Goal: Task Accomplishment & Management: Manage account settings

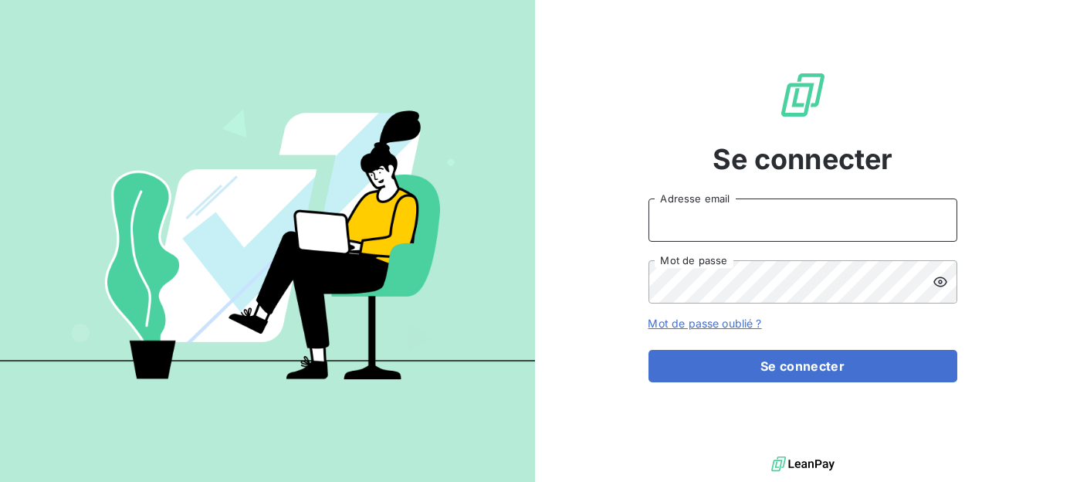
click at [745, 225] on input "Adresse email" at bounding box center [802, 219] width 309 height 43
type input "[EMAIL_ADDRESS][DOMAIN_NAME]"
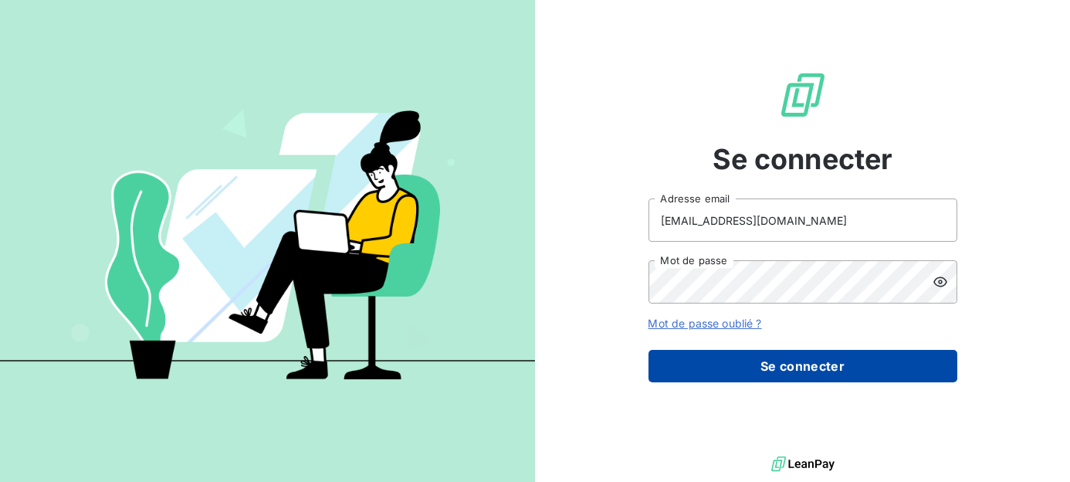
click at [838, 370] on button "Se connecter" at bounding box center [802, 366] width 309 height 32
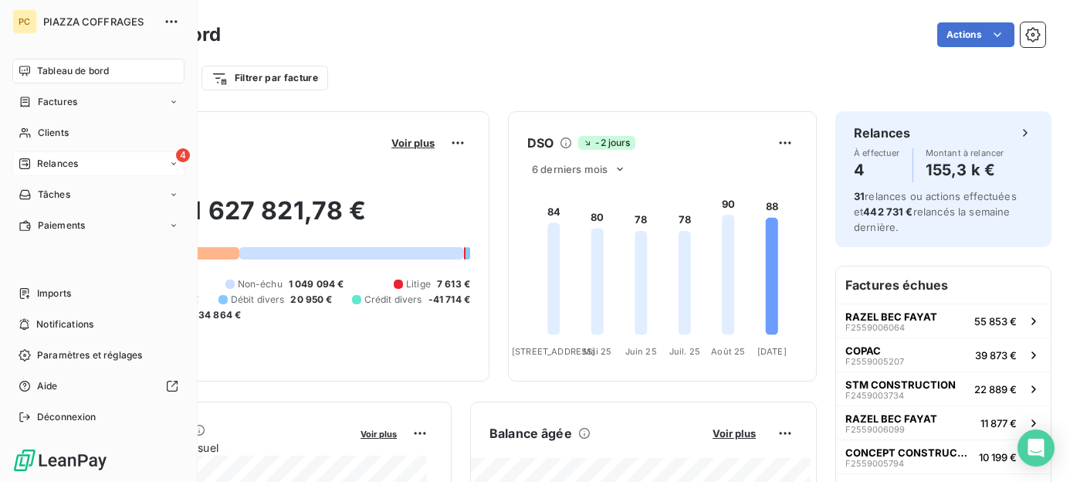
click at [42, 163] on span "Relances" at bounding box center [57, 164] width 41 height 14
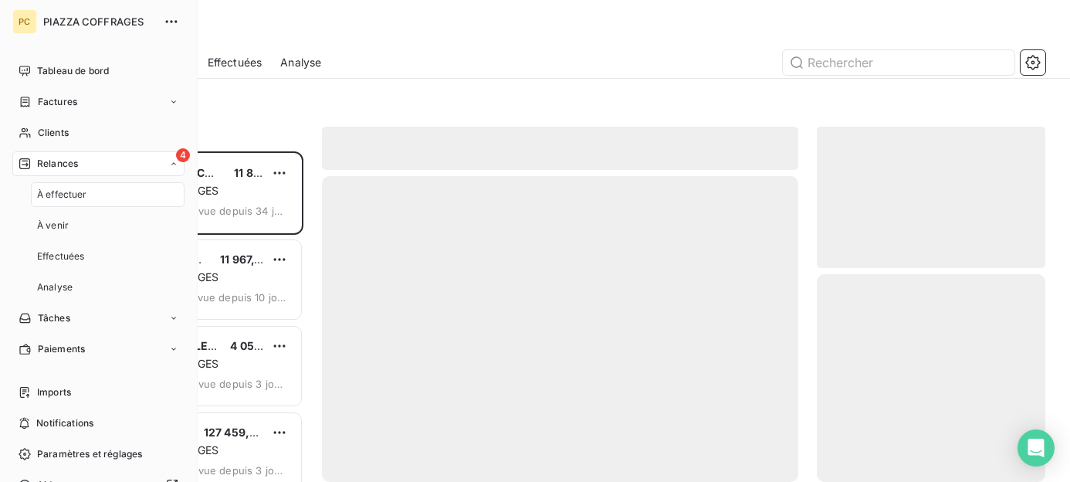
scroll to position [319, 218]
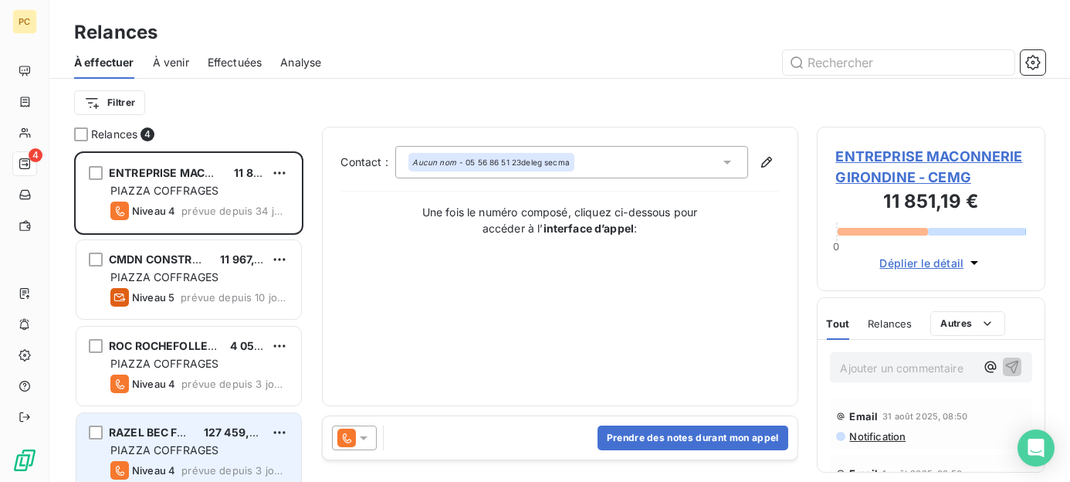
click at [207, 452] on span "PIAZZA COFFRAGES" at bounding box center [164, 449] width 108 height 13
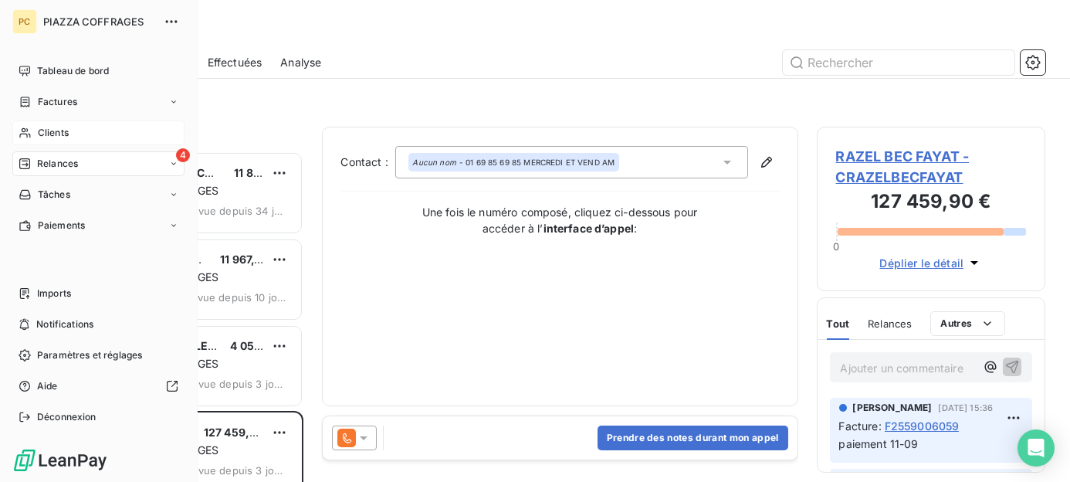
click at [55, 130] on span "Clients" at bounding box center [53, 133] width 31 height 14
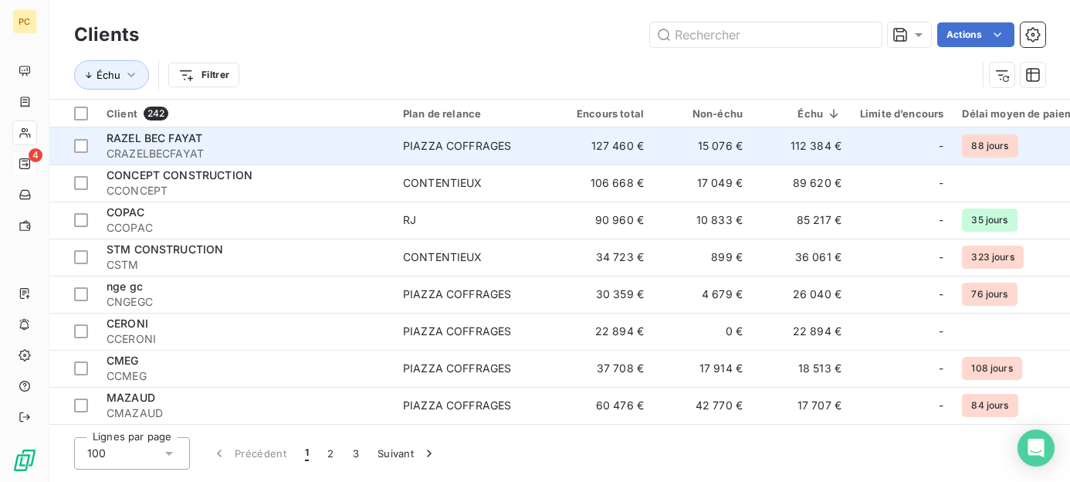
click at [440, 148] on div "PIAZZA COFFRAGES" at bounding box center [457, 145] width 108 height 15
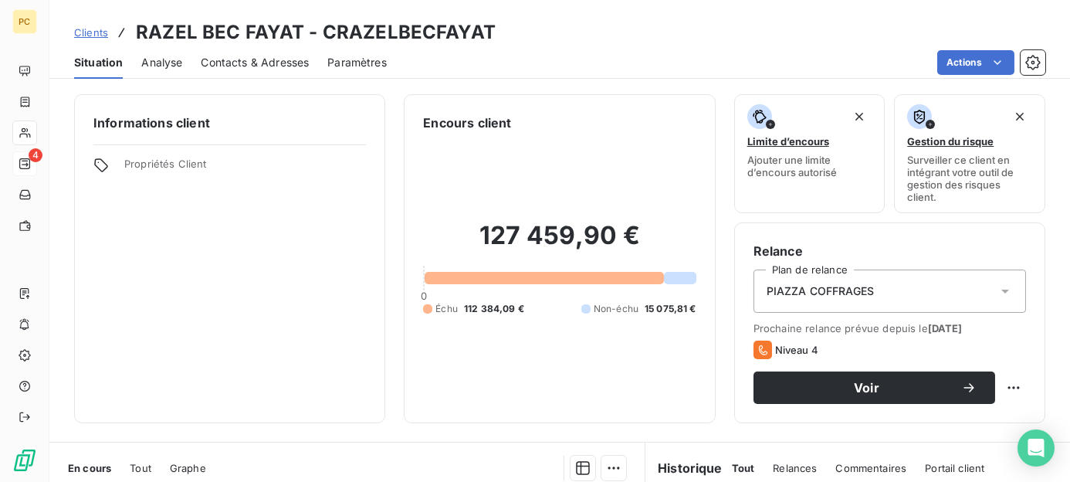
click at [240, 59] on span "Contacts & Adresses" at bounding box center [255, 62] width 108 height 15
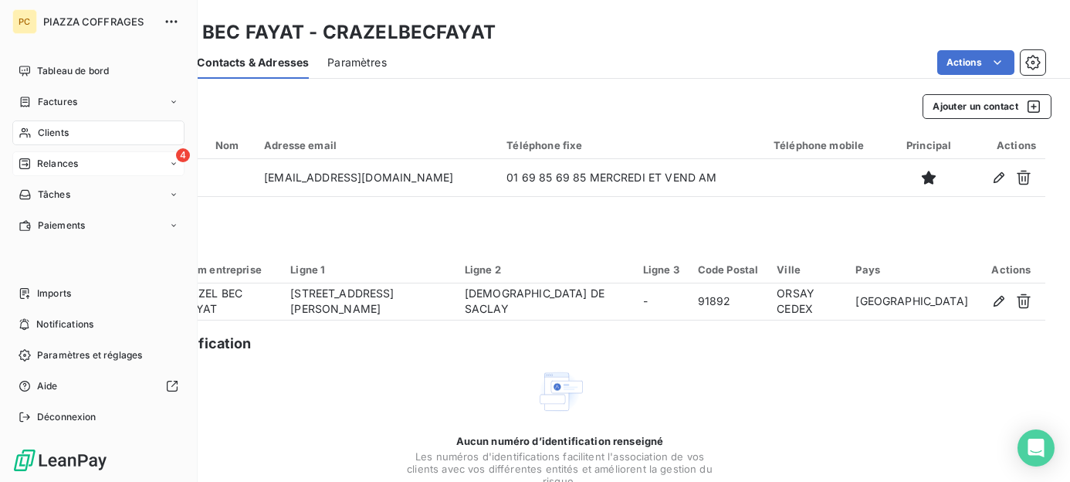
click at [47, 131] on span "Clients" at bounding box center [53, 133] width 31 height 14
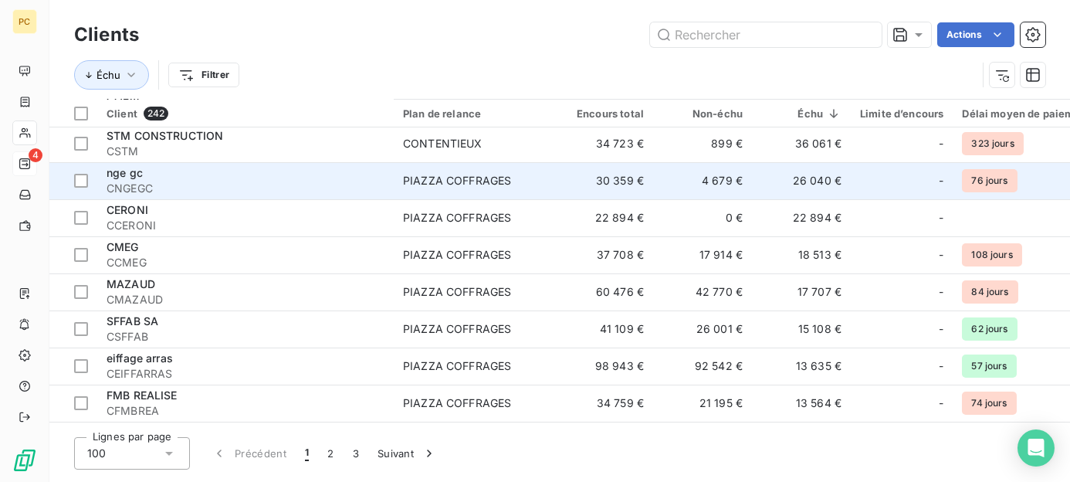
scroll to position [154, 0]
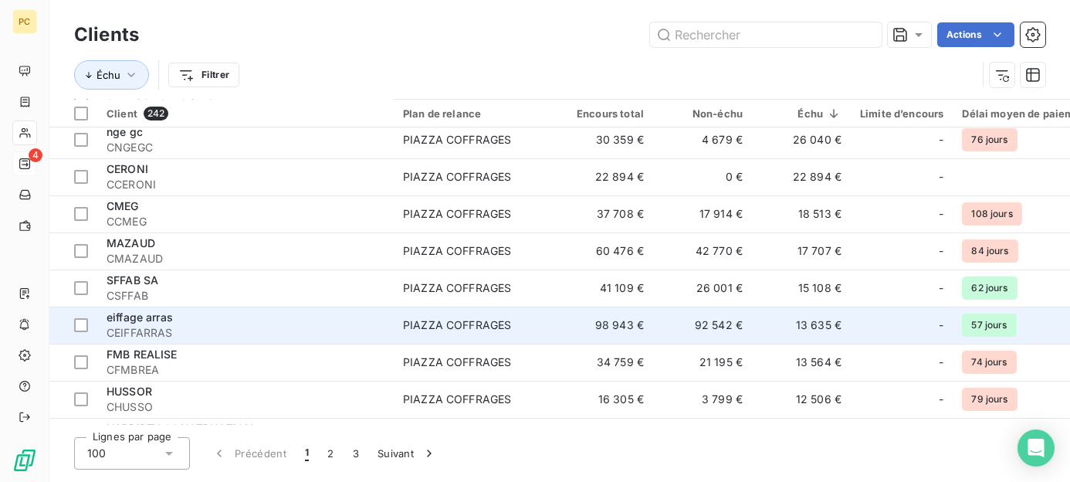
click at [374, 330] on span "CEIFFARRAS" at bounding box center [246, 332] width 278 height 15
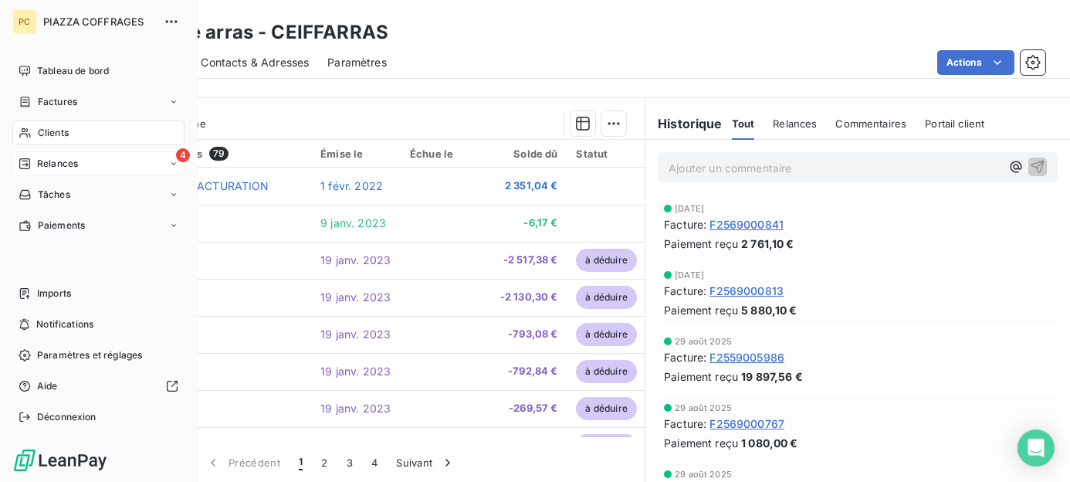
click at [47, 131] on span "Clients" at bounding box center [53, 133] width 31 height 14
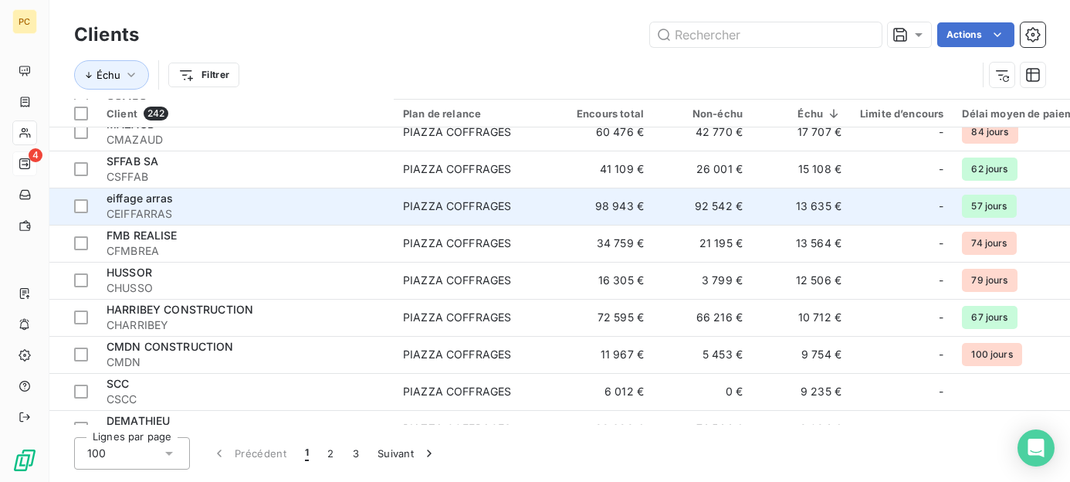
scroll to position [309, 0]
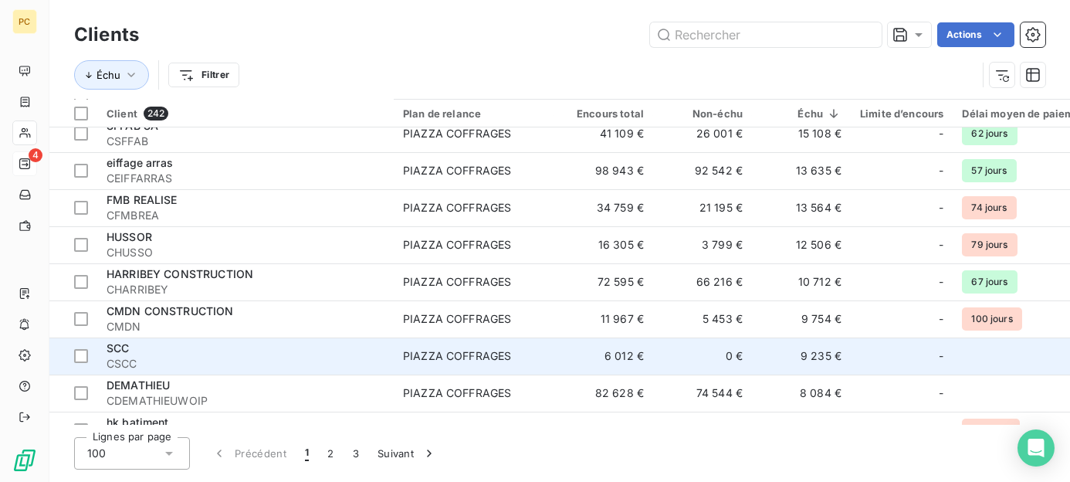
click at [214, 353] on div "SCC" at bounding box center [246, 347] width 278 height 15
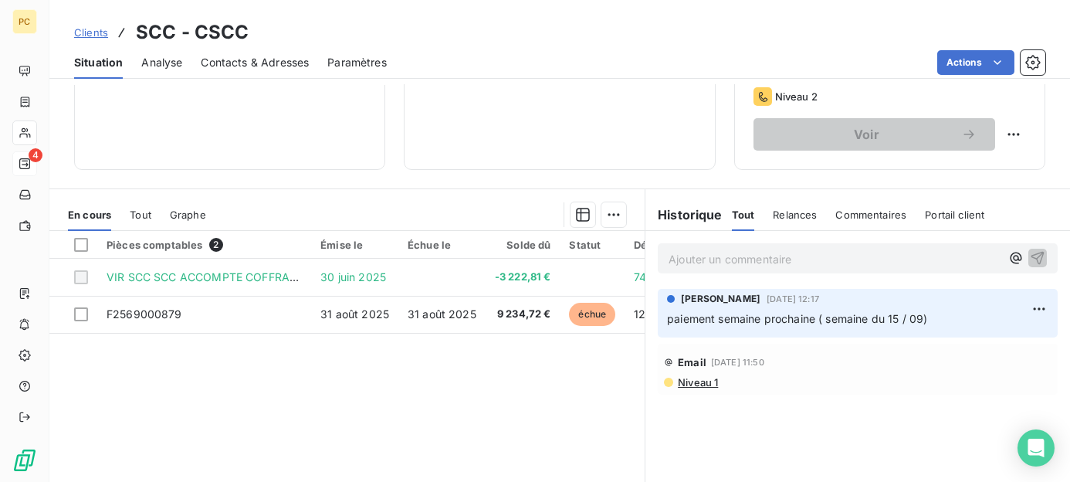
scroll to position [309, 0]
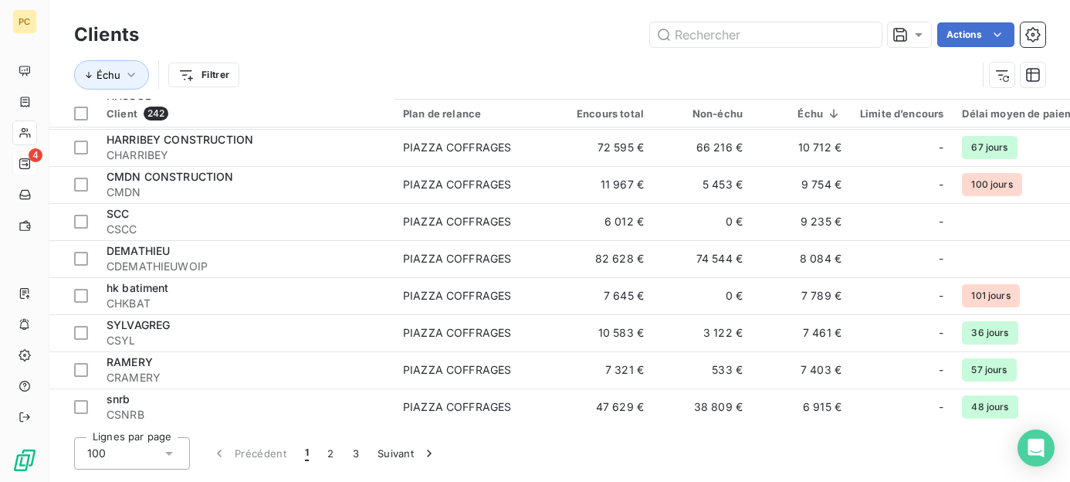
scroll to position [463, 0]
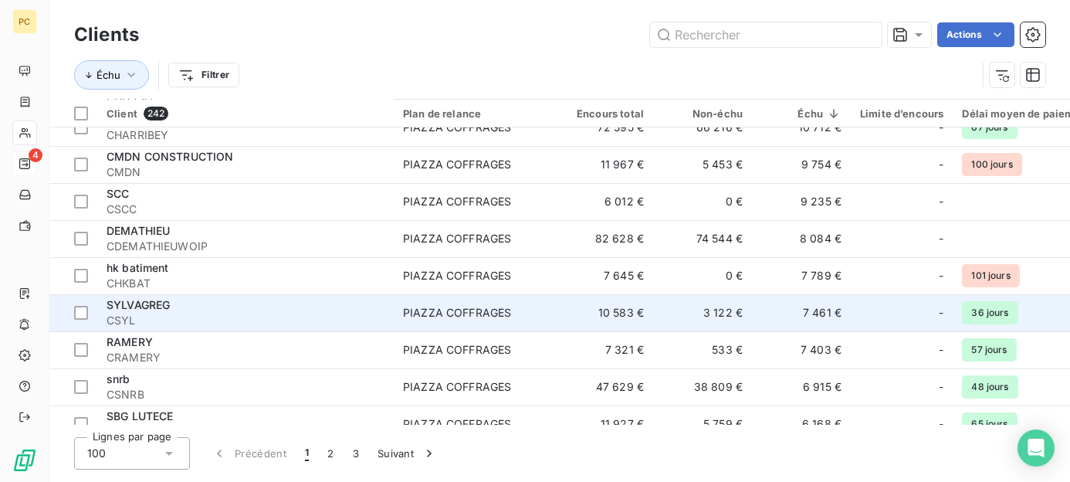
click at [197, 316] on span "CSYL" at bounding box center [246, 320] width 278 height 15
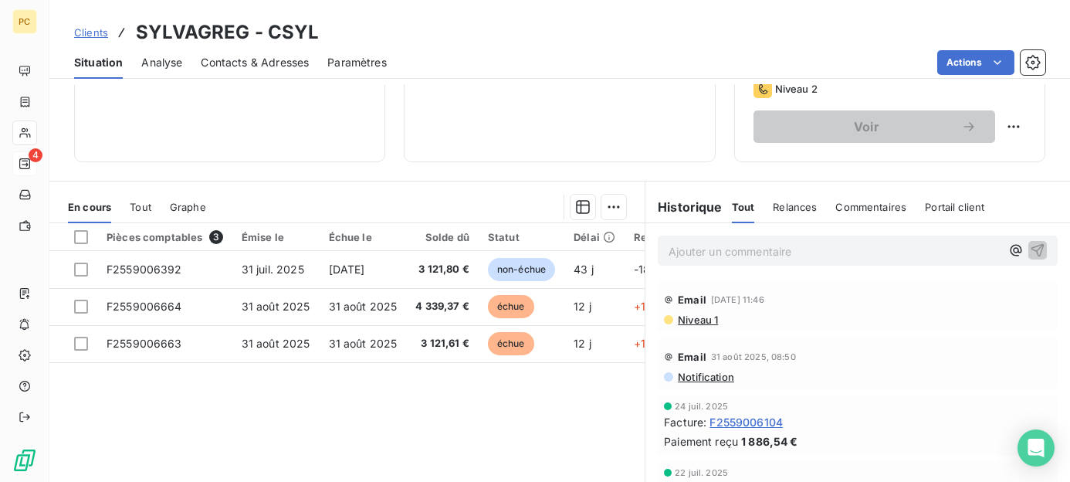
scroll to position [309, 0]
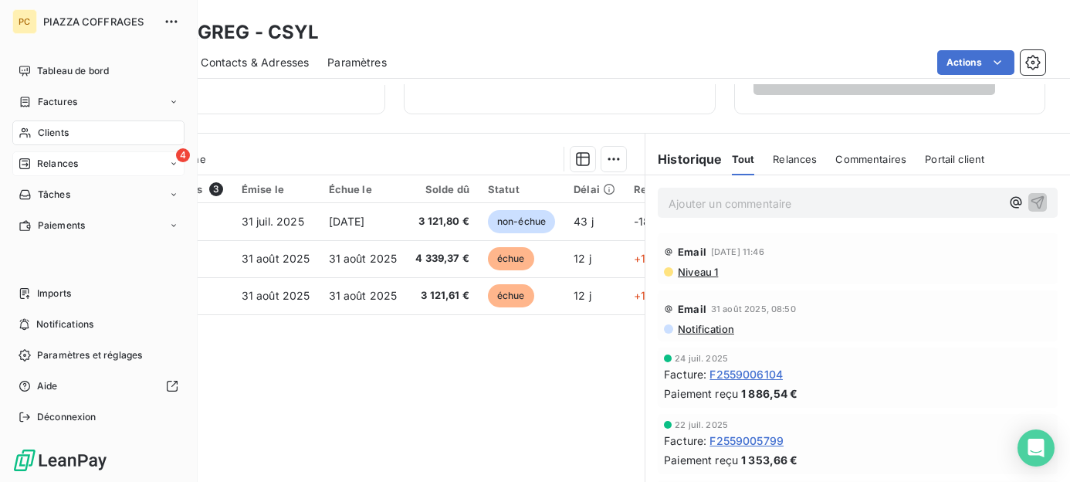
click at [59, 134] on span "Clients" at bounding box center [53, 133] width 31 height 14
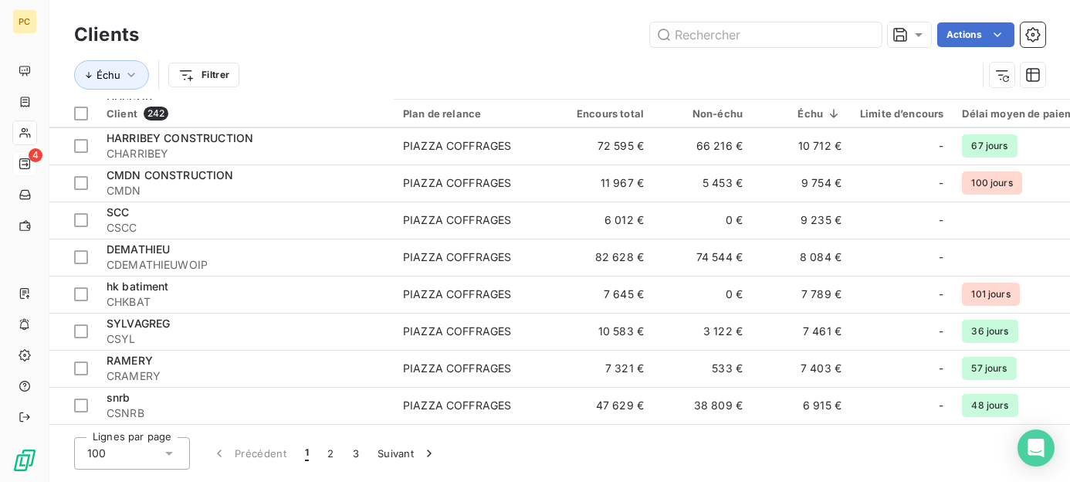
scroll to position [463, 0]
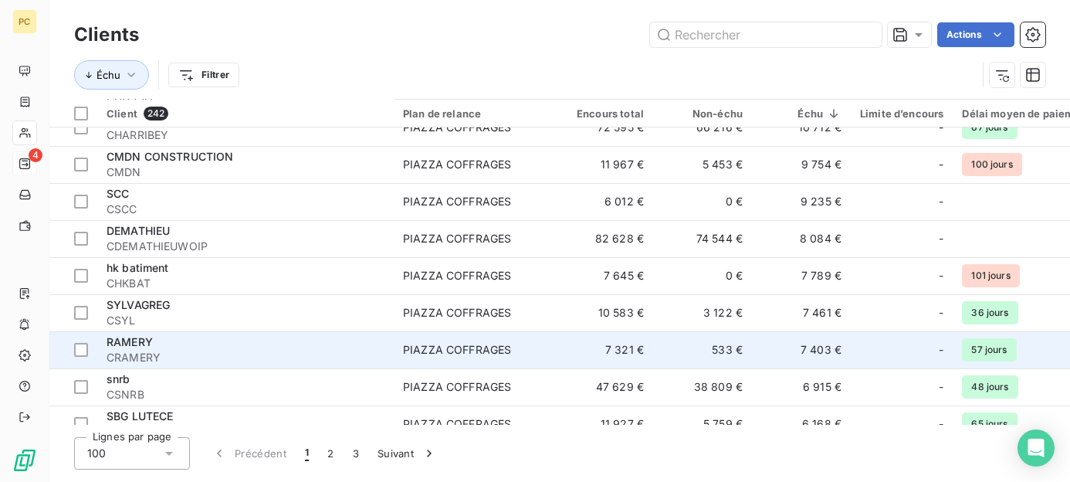
click at [221, 343] on div "RAMERY" at bounding box center [246, 341] width 278 height 15
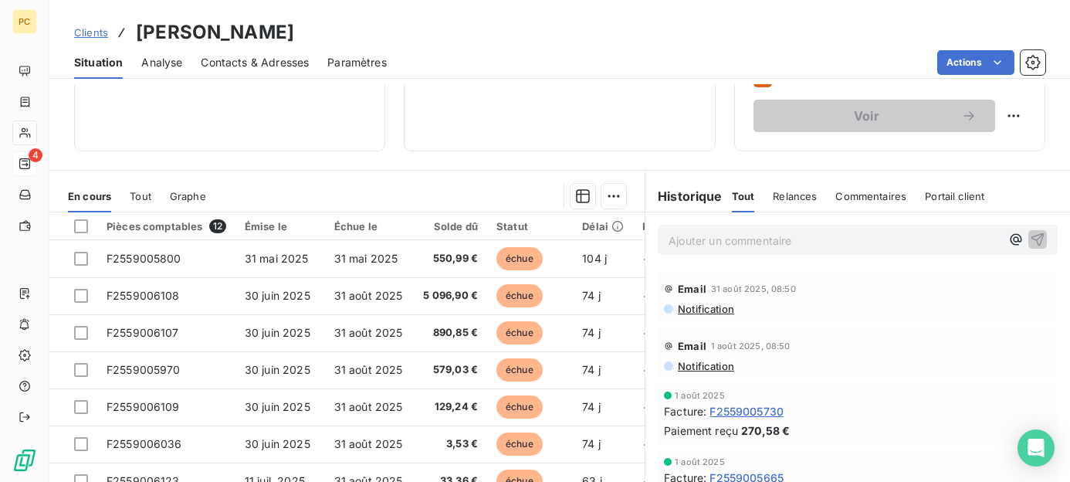
scroll to position [309, 0]
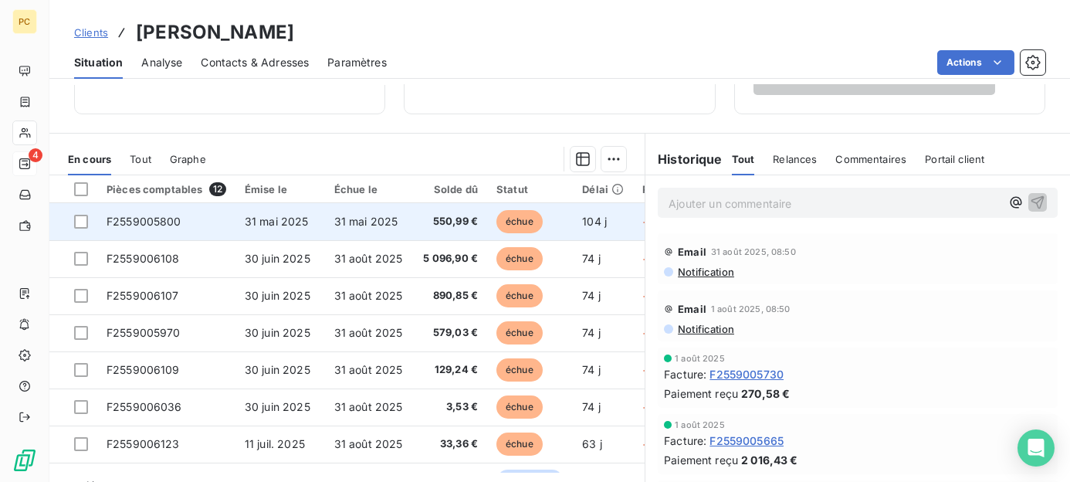
click at [306, 218] on span "31 mai 2025" at bounding box center [277, 221] width 64 height 13
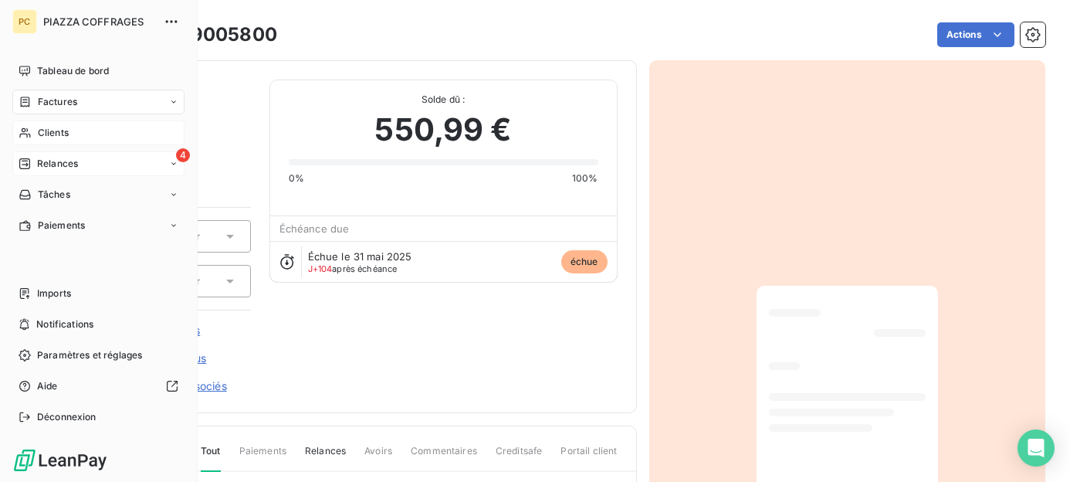
click at [45, 131] on span "Clients" at bounding box center [53, 133] width 31 height 14
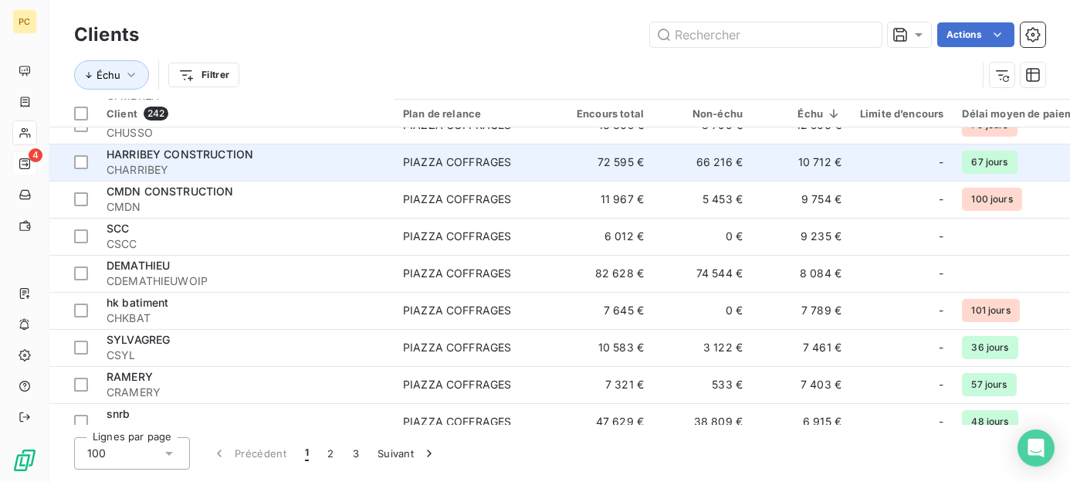
scroll to position [463, 0]
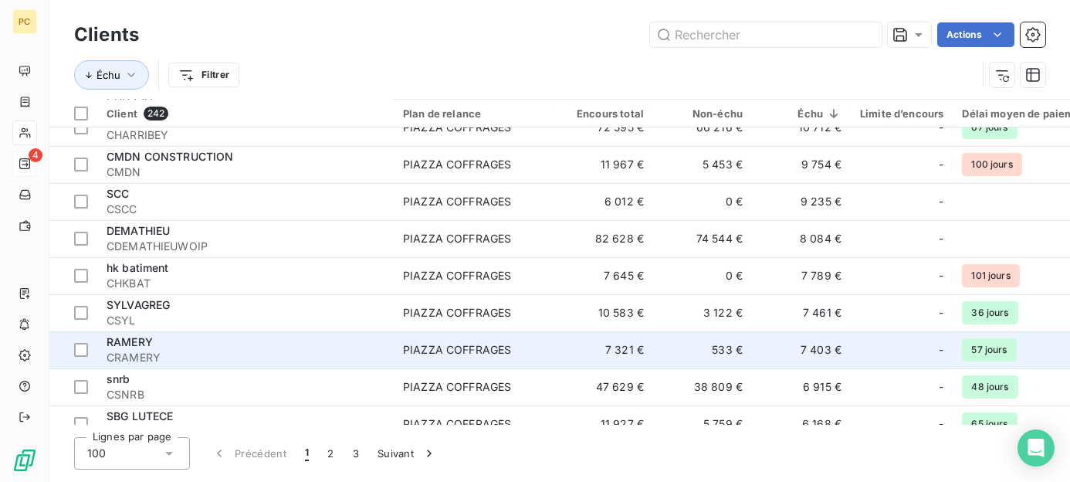
click at [184, 352] on span "CRAMERY" at bounding box center [246, 357] width 278 height 15
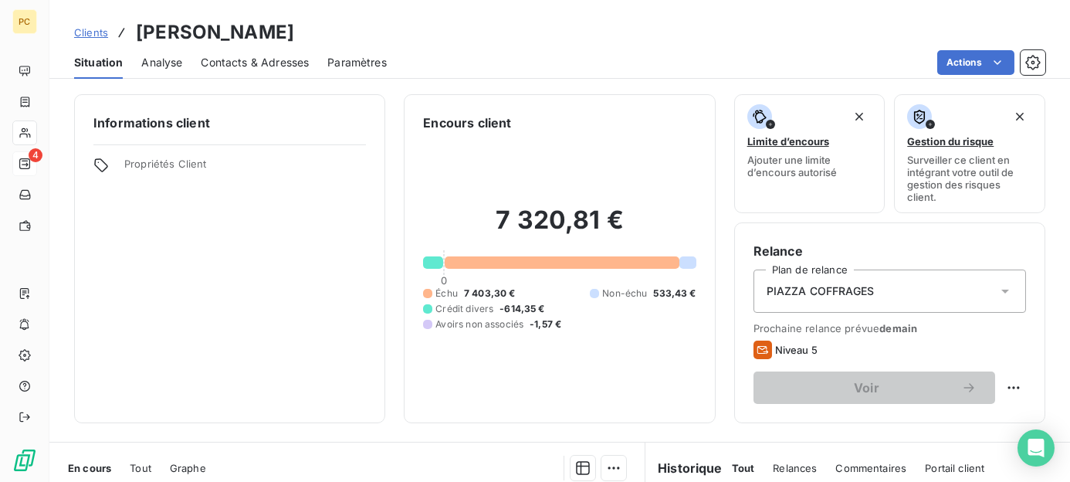
click at [269, 63] on span "Contacts & Adresses" at bounding box center [255, 62] width 108 height 15
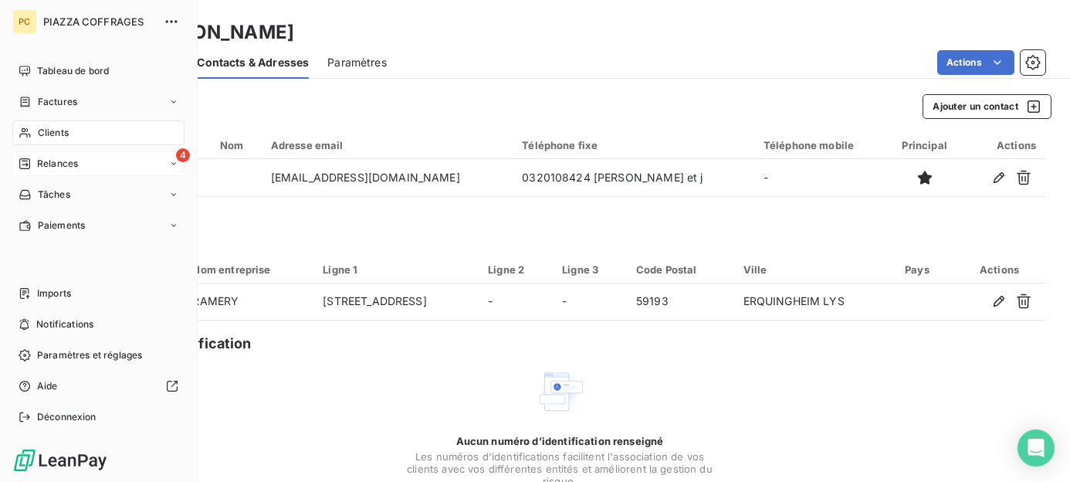
click at [65, 165] on span "Relances" at bounding box center [57, 164] width 41 height 14
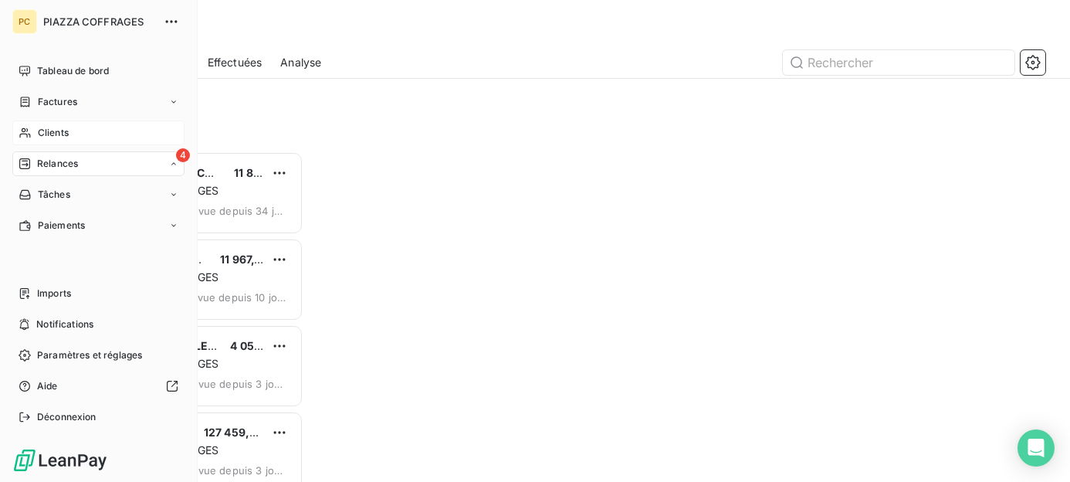
scroll to position [319, 218]
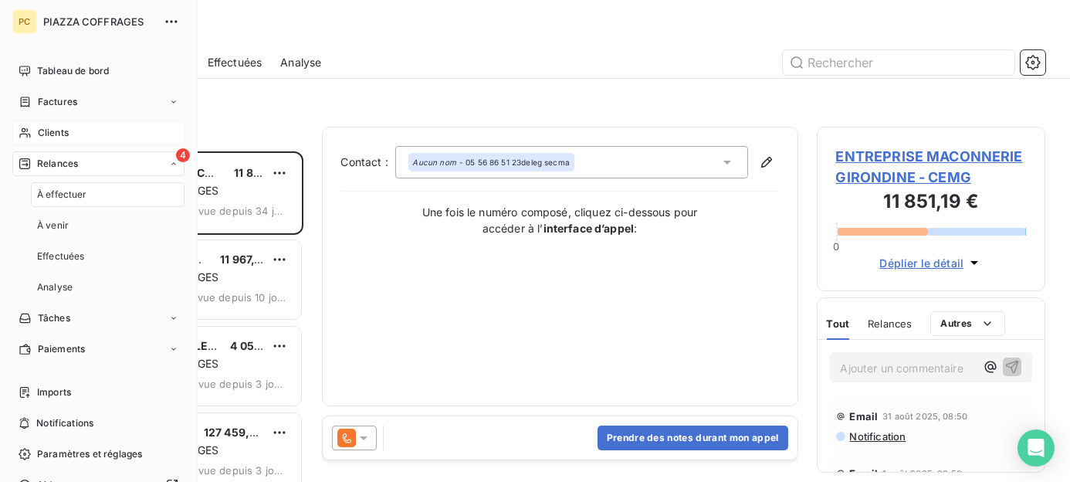
click at [56, 133] on span "Clients" at bounding box center [53, 133] width 31 height 14
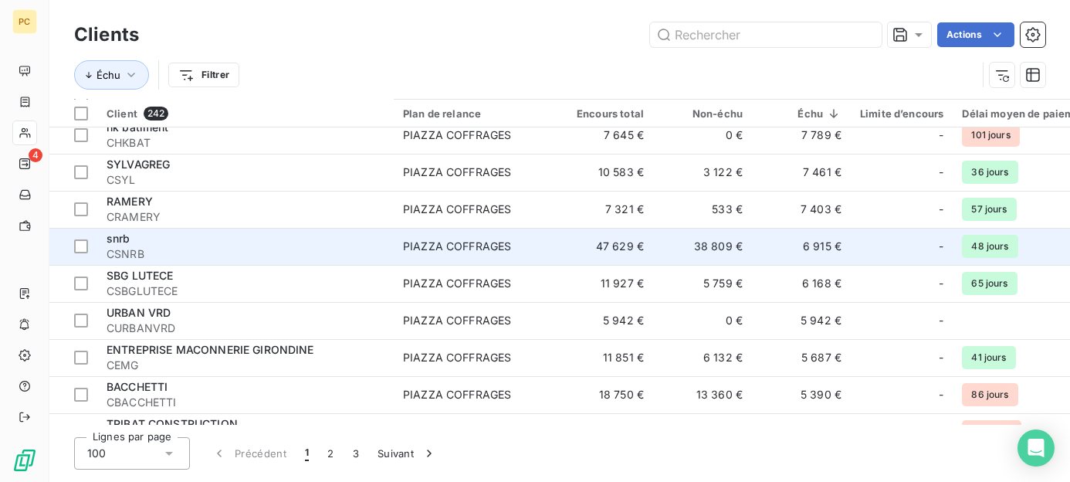
scroll to position [618, 0]
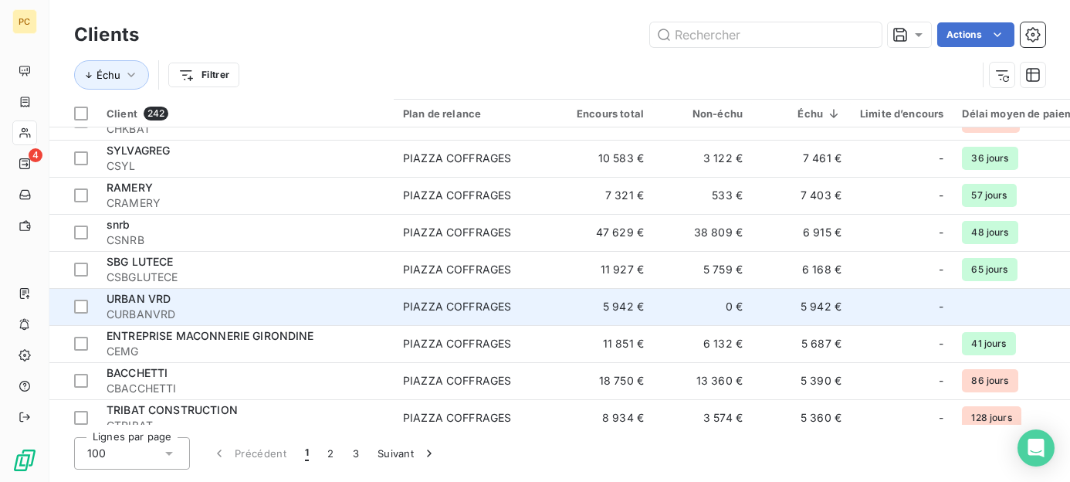
click at [167, 306] on span "CURBANVRD" at bounding box center [246, 313] width 278 height 15
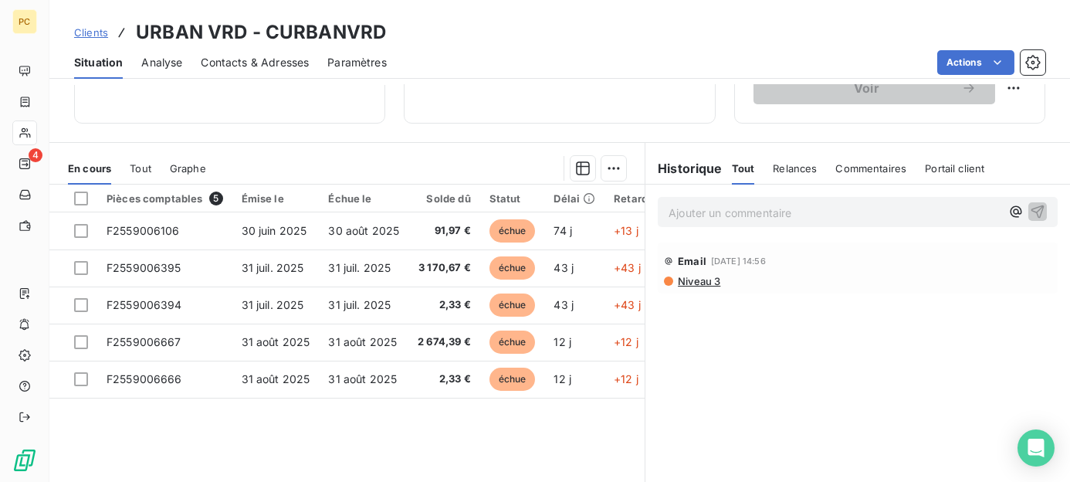
scroll to position [309, 0]
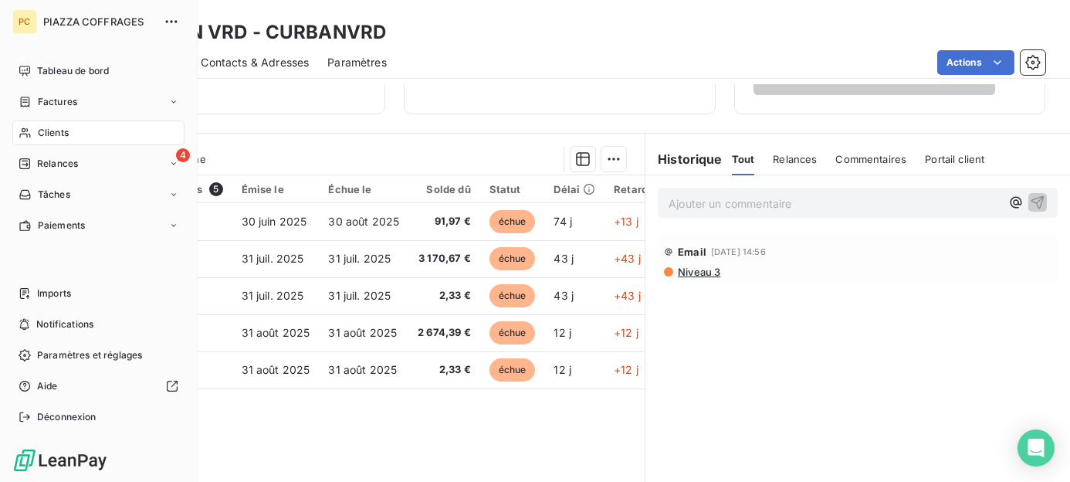
click at [52, 131] on span "Clients" at bounding box center [53, 133] width 31 height 14
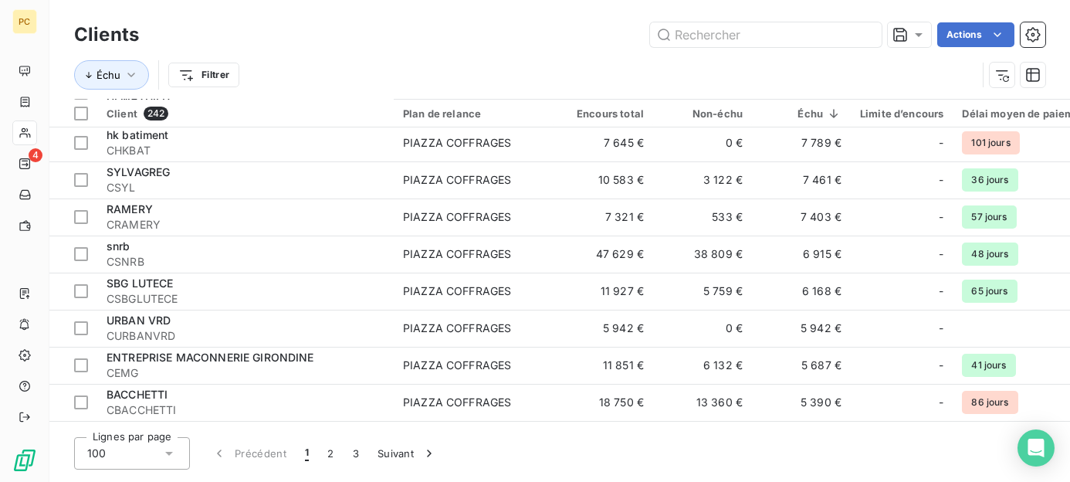
scroll to position [618, 0]
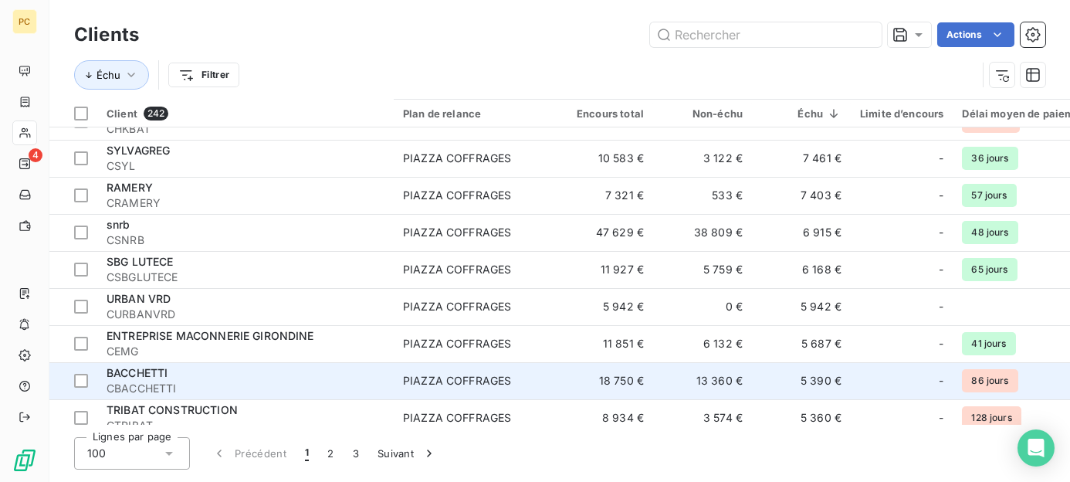
click at [191, 387] on span "CBACCHETTI" at bounding box center [246, 388] width 278 height 15
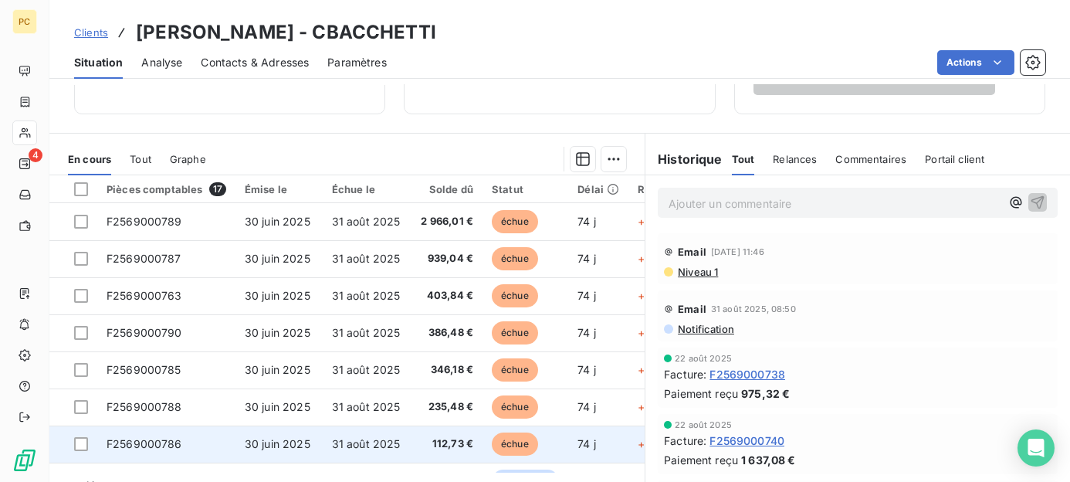
scroll to position [154, 0]
